Goal: Find specific page/section: Find specific page/section

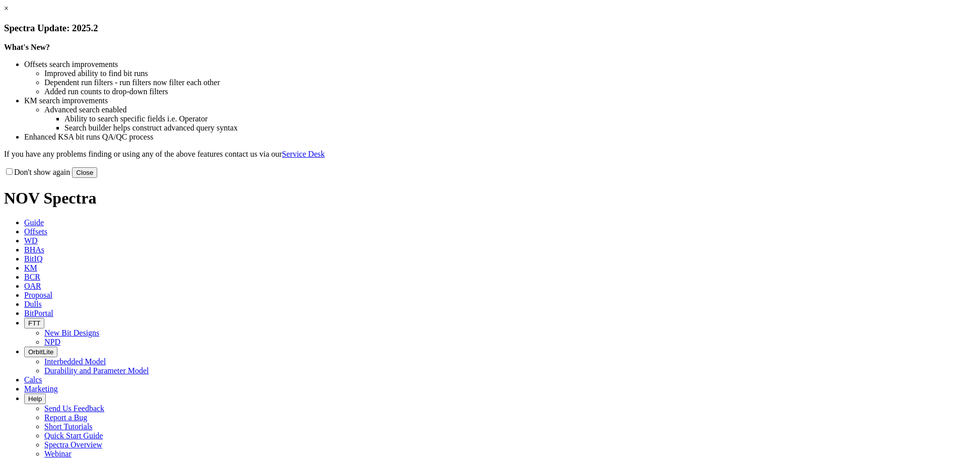
drag, startPoint x: 686, startPoint y: 276, endPoint x: 588, endPoint y: 200, distance: 122.8
click at [97, 178] on button "Close" at bounding box center [84, 172] width 25 height 11
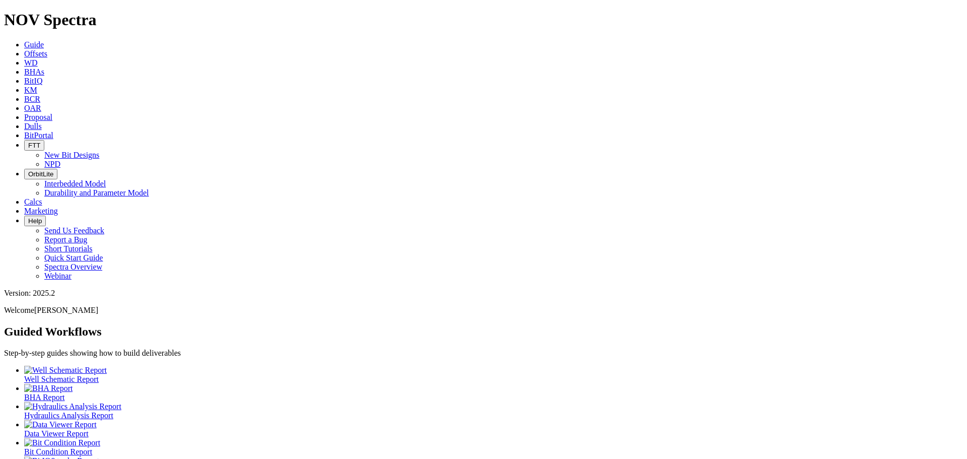
click at [47, 49] on span "Offsets" at bounding box center [35, 53] width 23 height 9
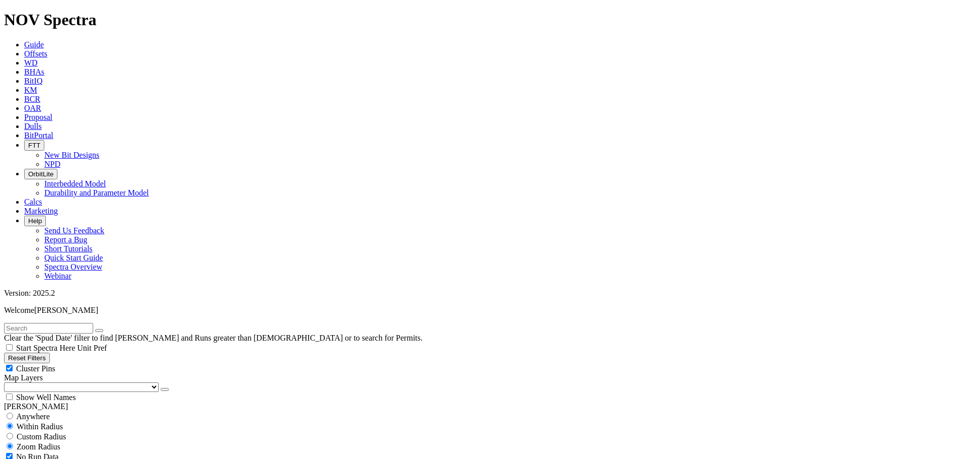
click at [47, 323] on input "text" at bounding box center [48, 328] width 89 height 11
type input "a272666"
